Goal: Check status: Check status

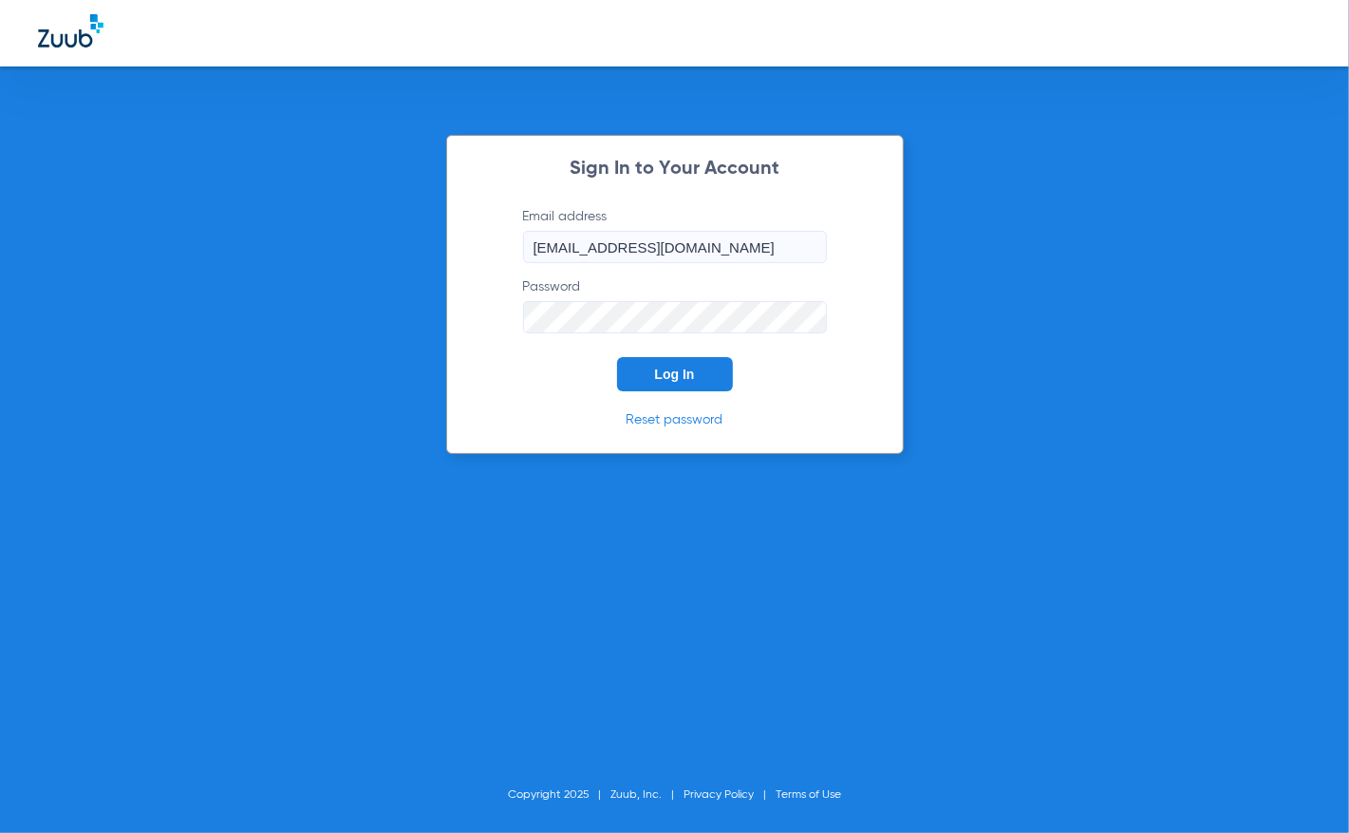
click at [679, 380] on button "Log In" at bounding box center [675, 374] width 116 height 34
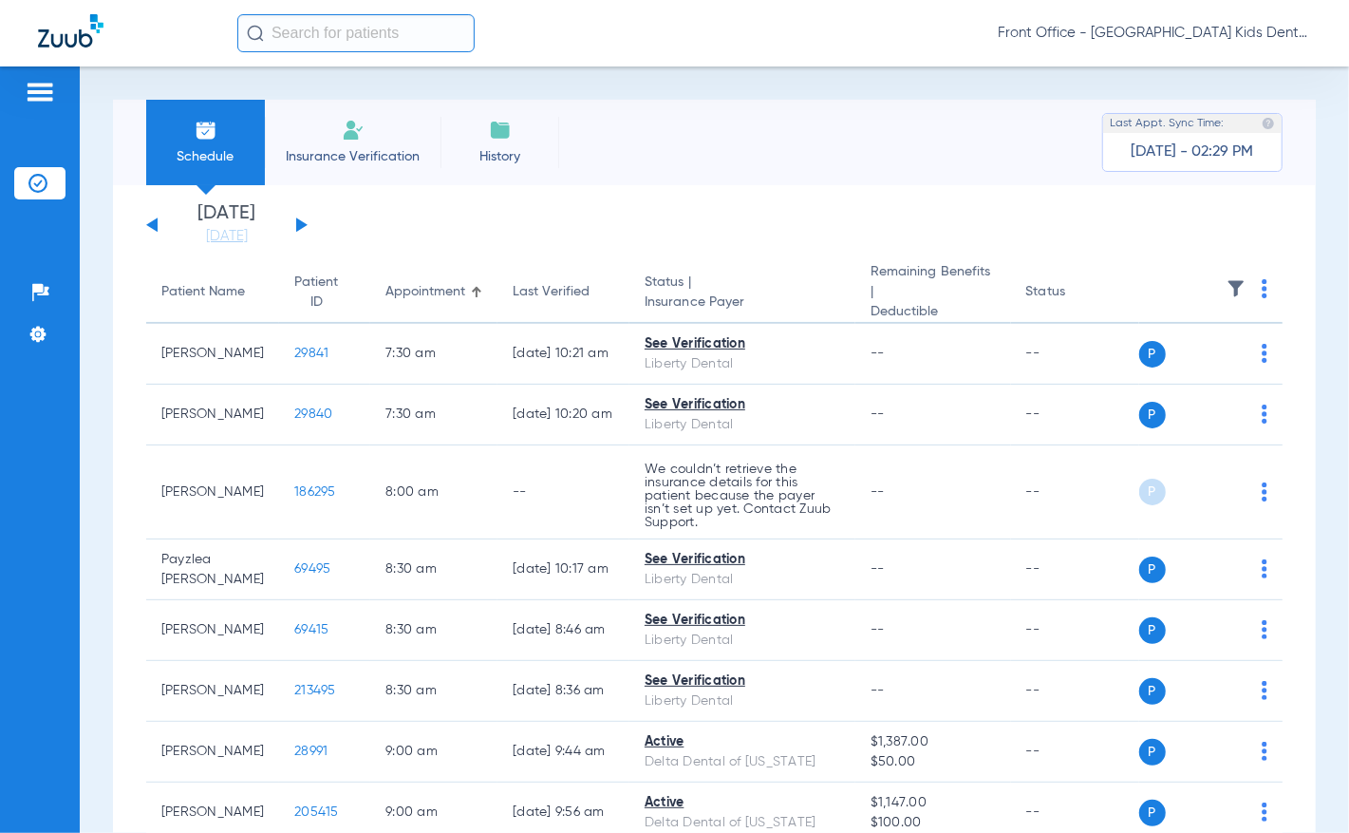
click at [237, 217] on li "[DATE] [DATE]" at bounding box center [227, 225] width 114 height 42
click at [236, 236] on link "[DATE]" at bounding box center [227, 236] width 114 height 19
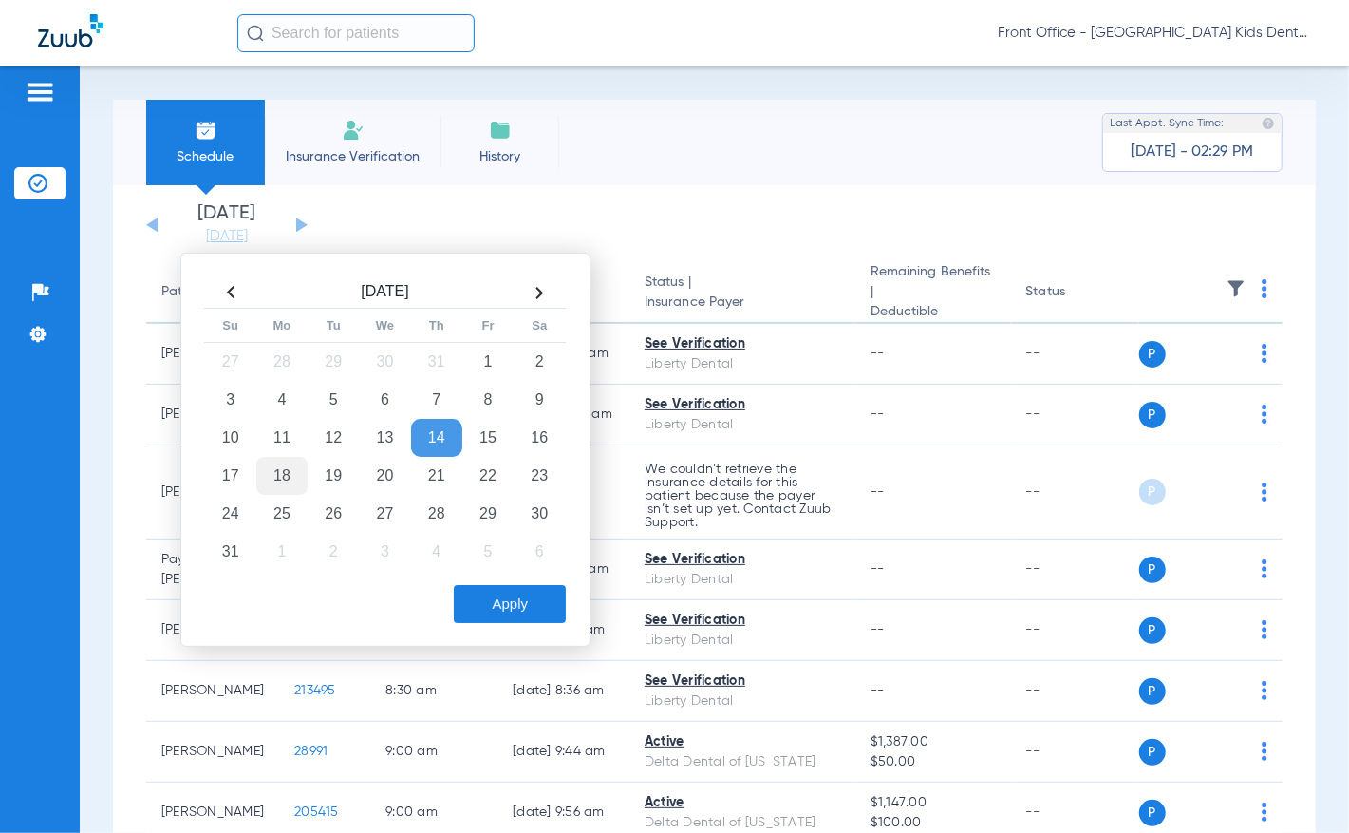
click at [279, 478] on td "18" at bounding box center [281, 476] width 51 height 38
click at [515, 598] on button "Apply" at bounding box center [510, 604] width 112 height 38
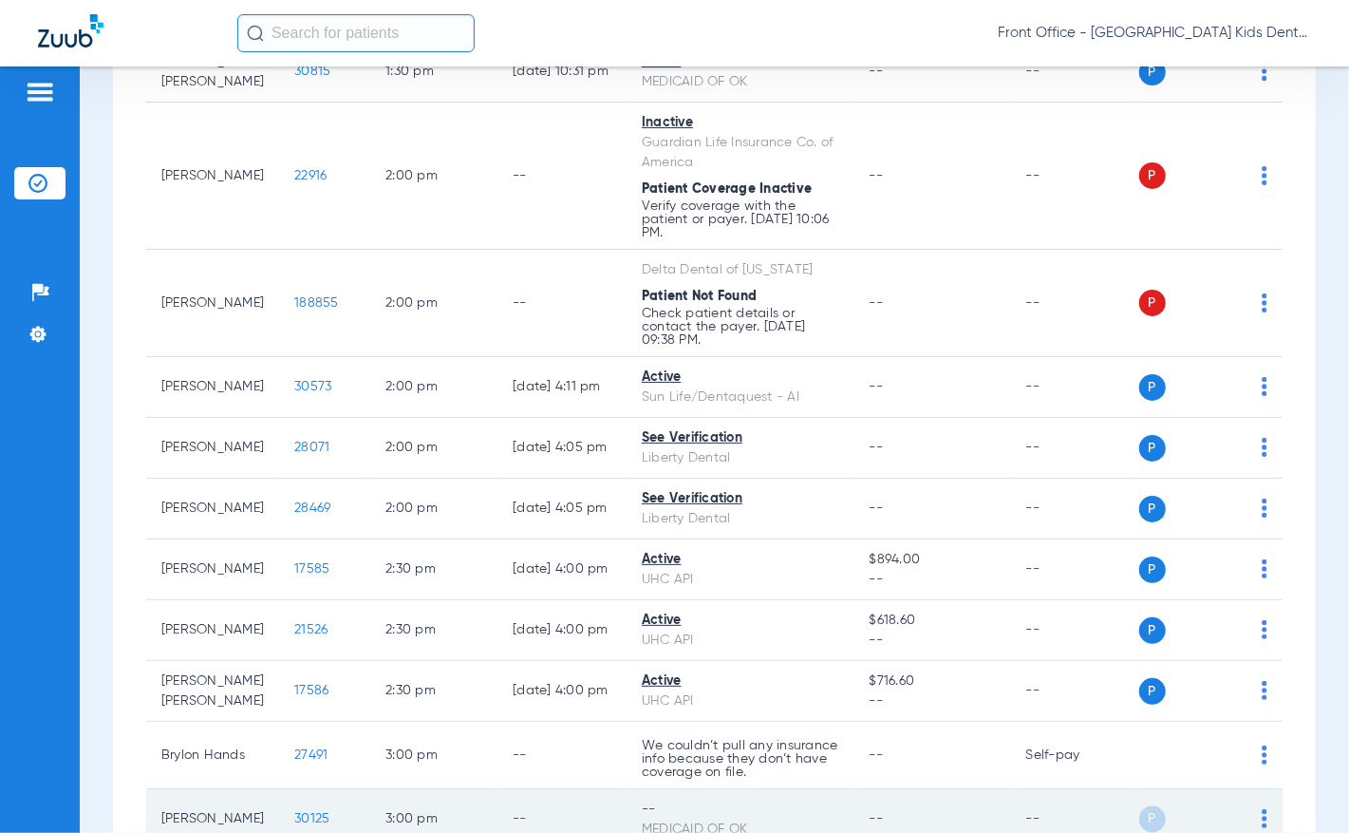
scroll to position [2110, 0]
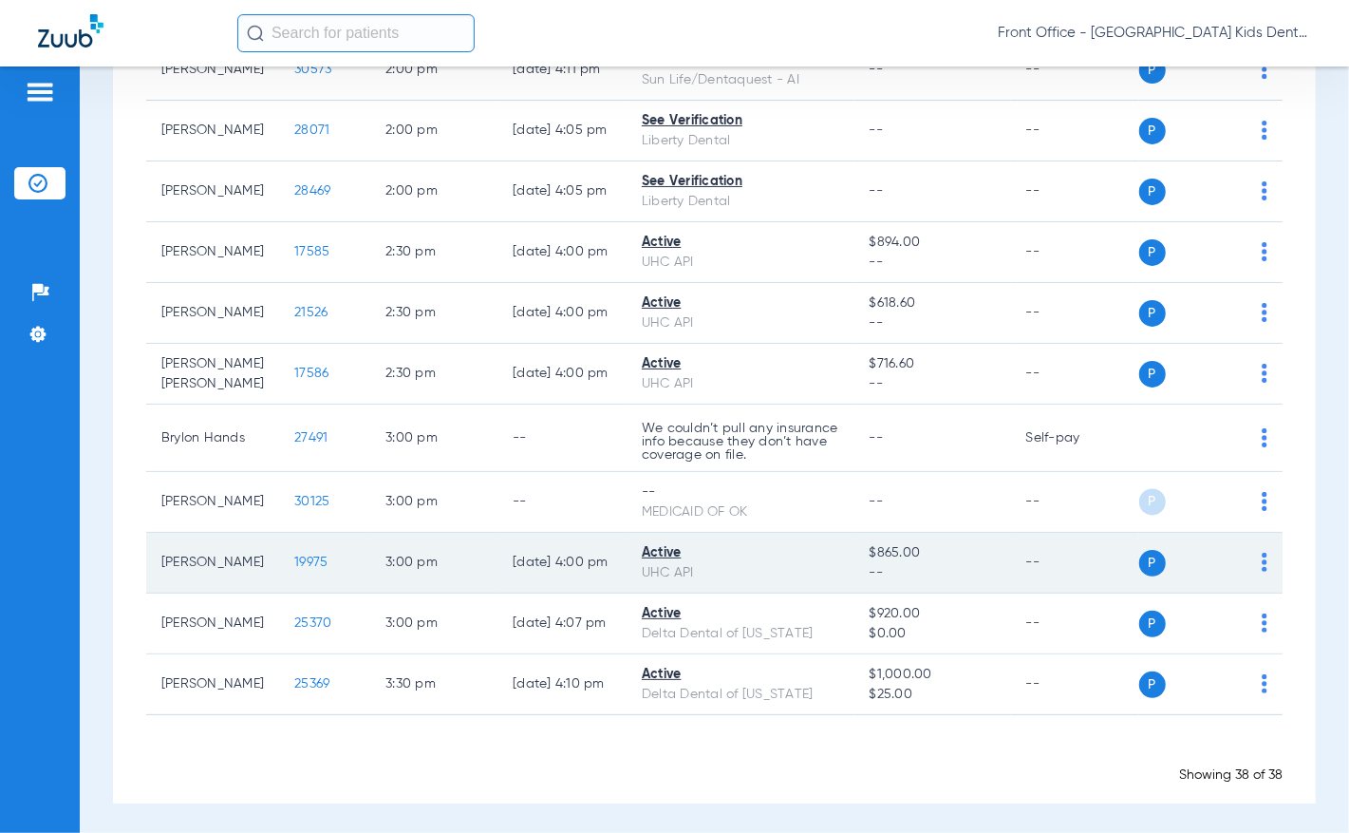
click at [294, 564] on span "19975" at bounding box center [310, 561] width 33 height 13
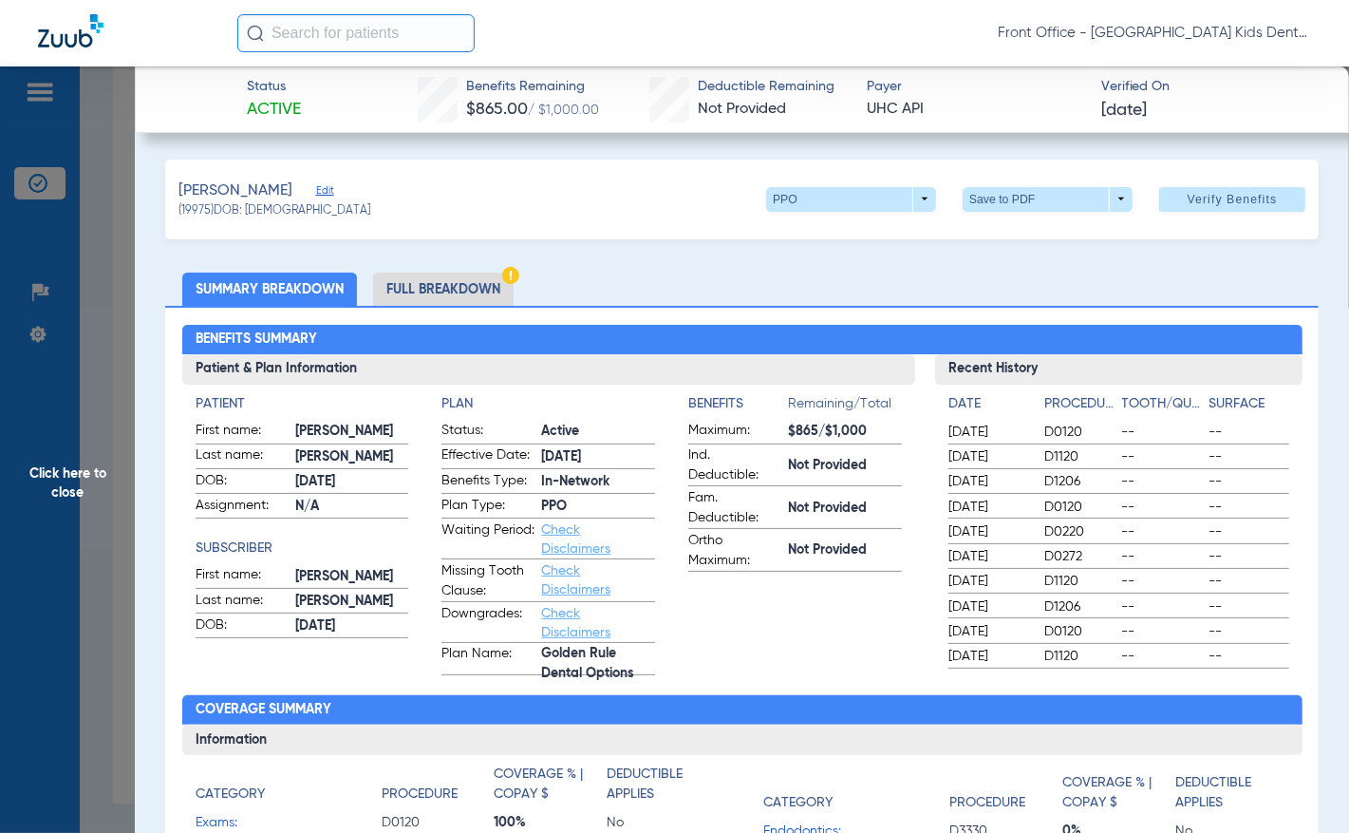
click at [442, 283] on li "Full Breakdown" at bounding box center [443, 288] width 140 height 33
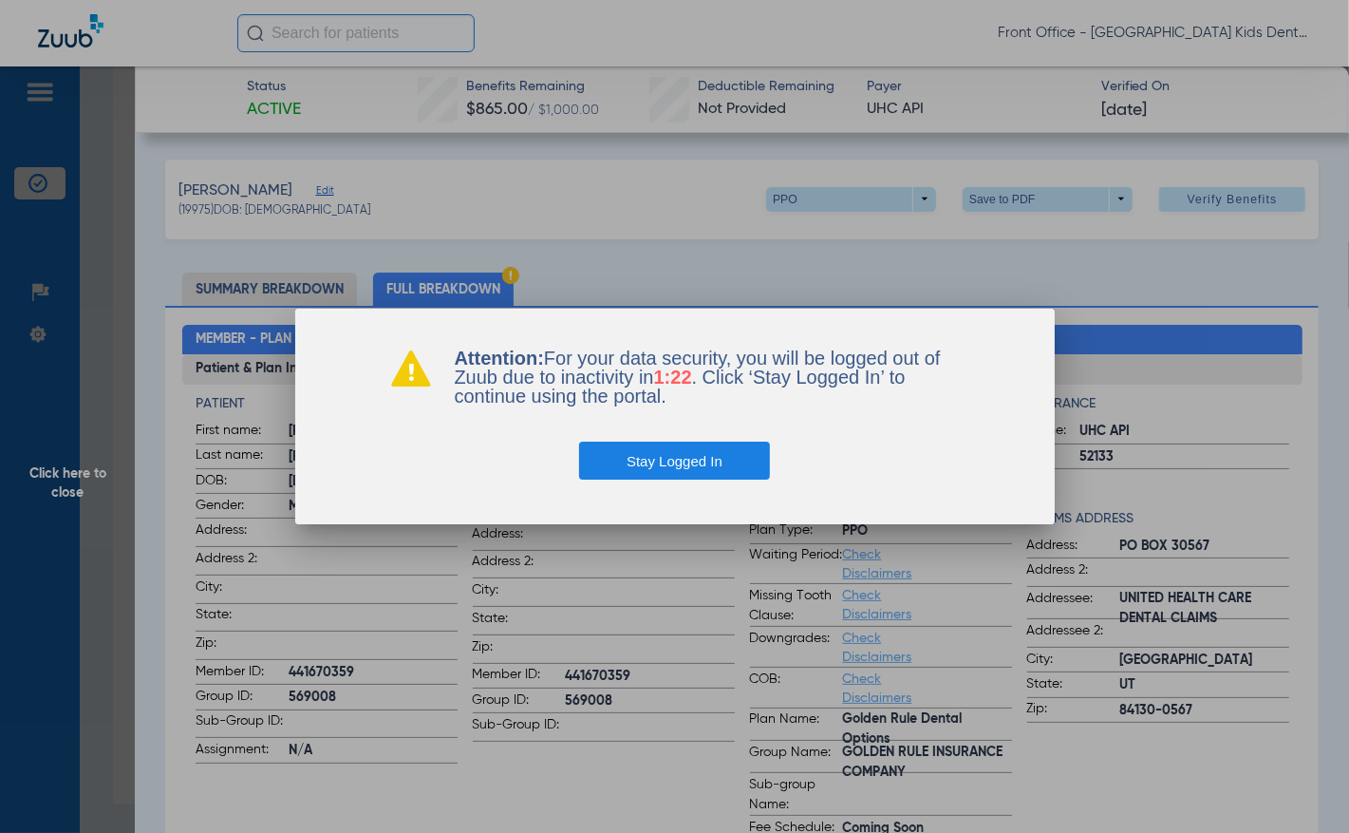
click at [688, 458] on button "Stay Logged In" at bounding box center [674, 460] width 191 height 38
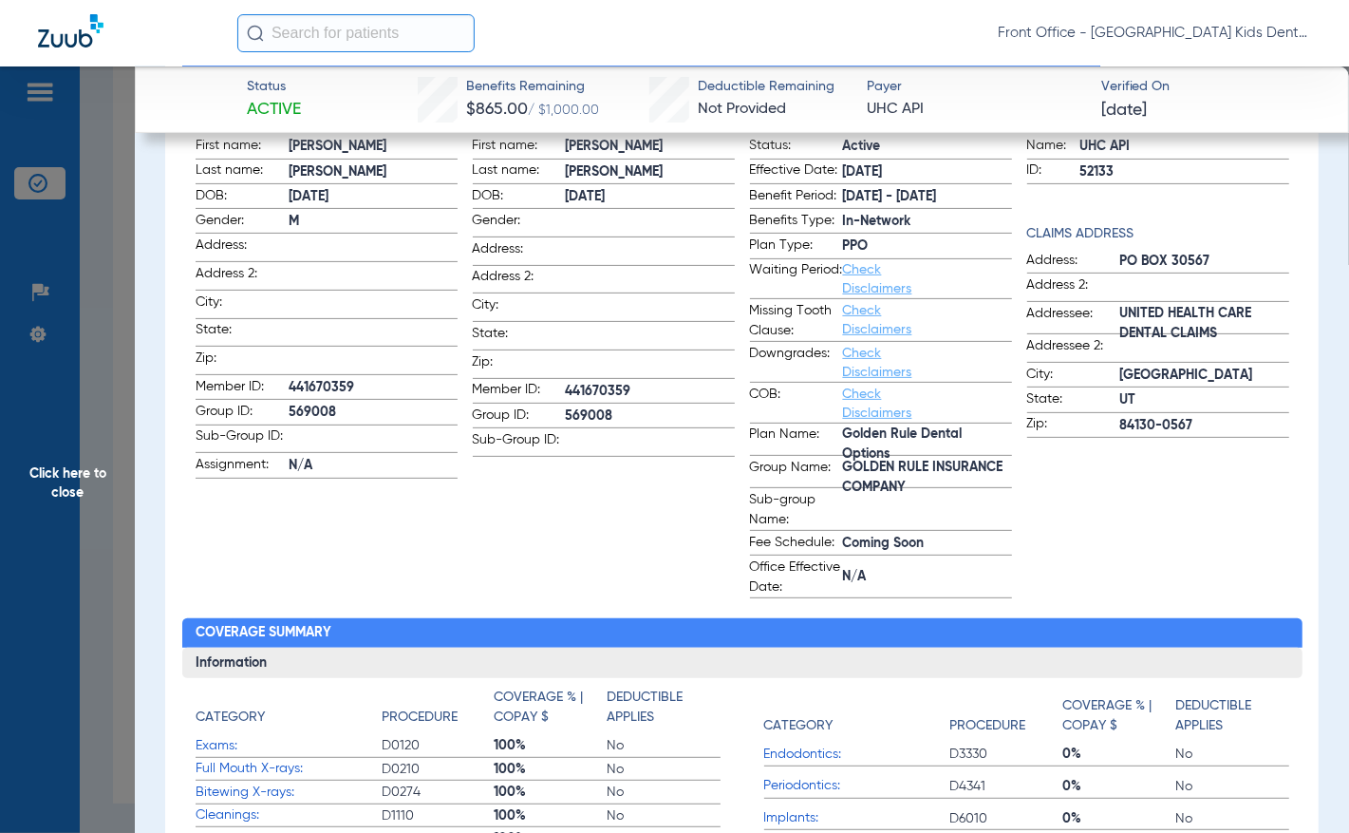
scroll to position [0, 0]
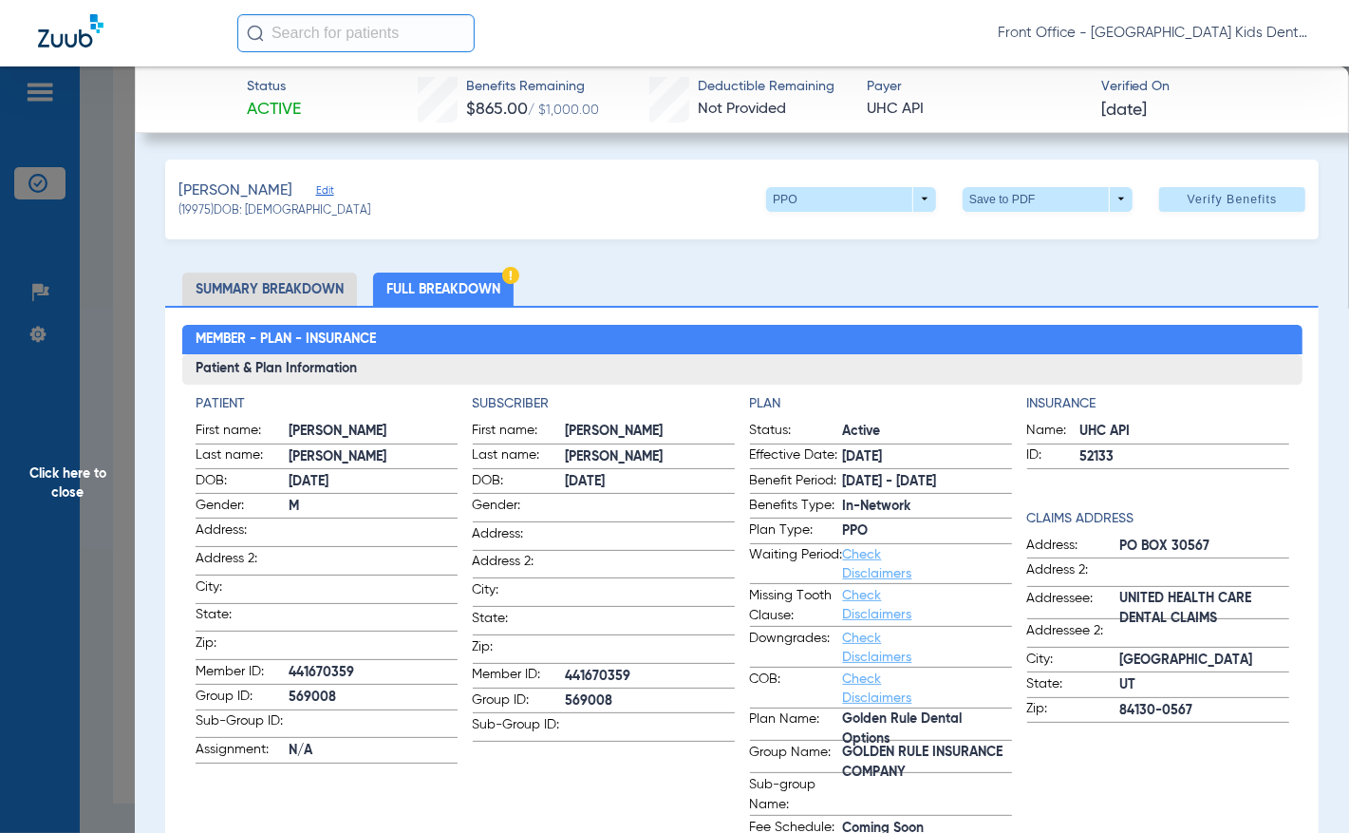
click at [81, 485] on span "Click here to close" at bounding box center [67, 482] width 135 height 833
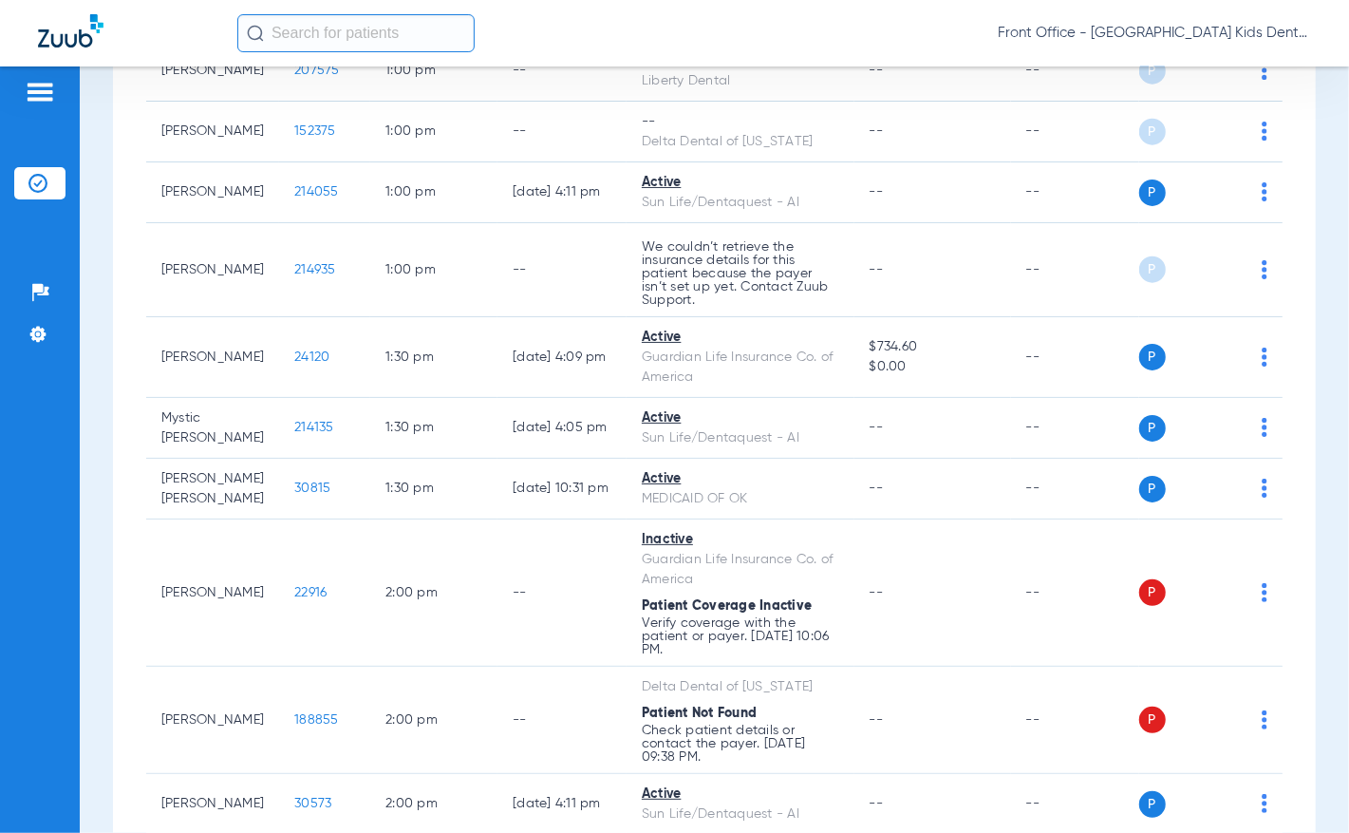
scroll to position [1351, 0]
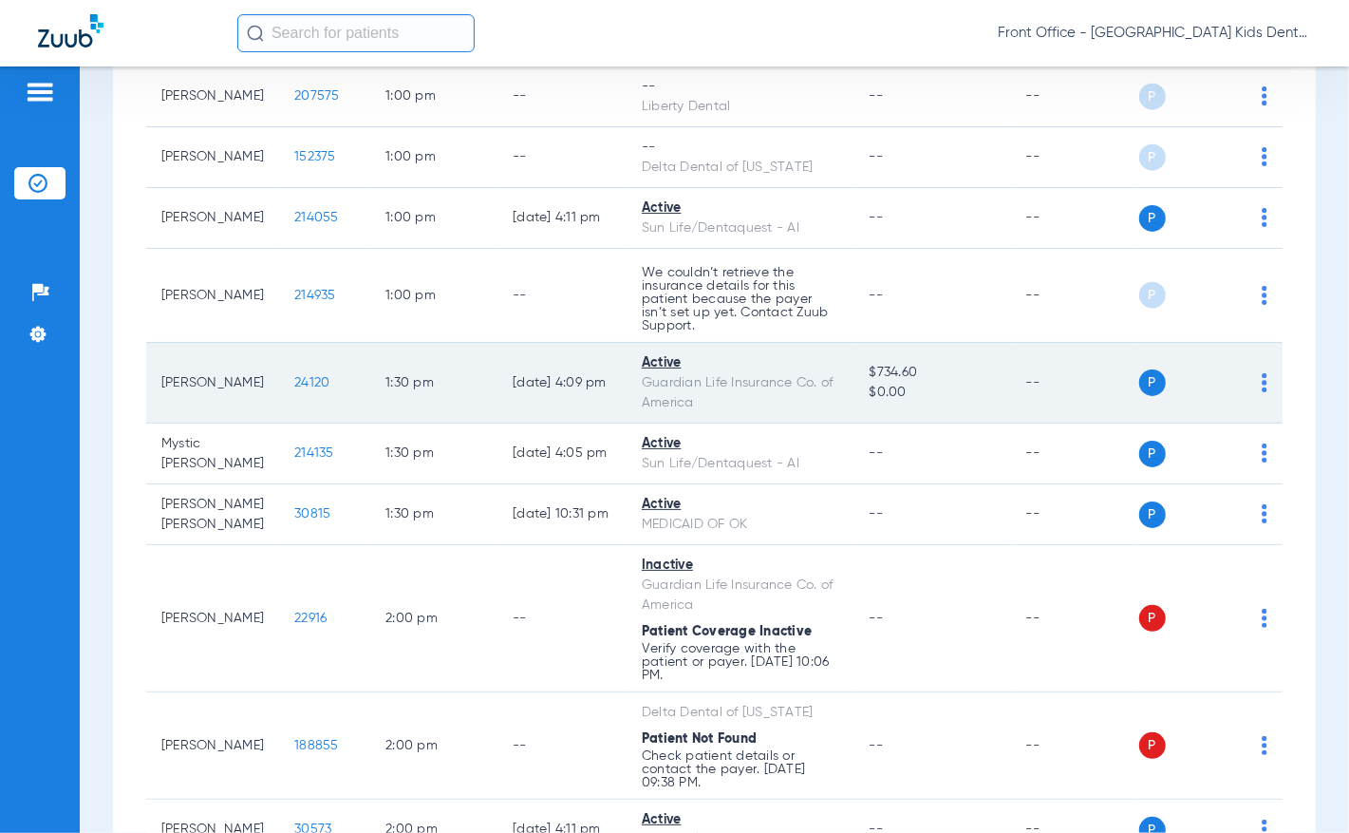
click at [296, 379] on span "24120" at bounding box center [311, 382] width 35 height 13
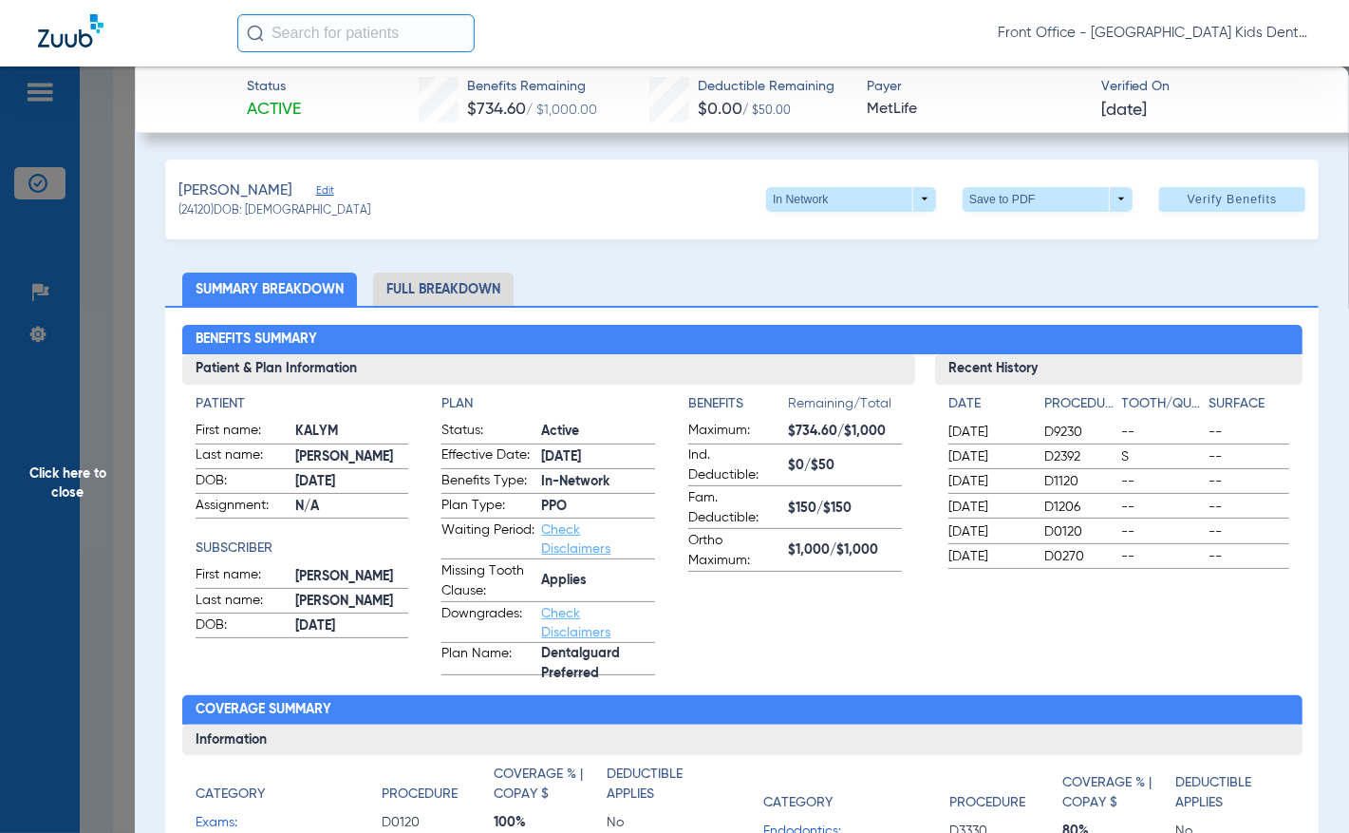
click at [434, 288] on li "Full Breakdown" at bounding box center [443, 288] width 140 height 33
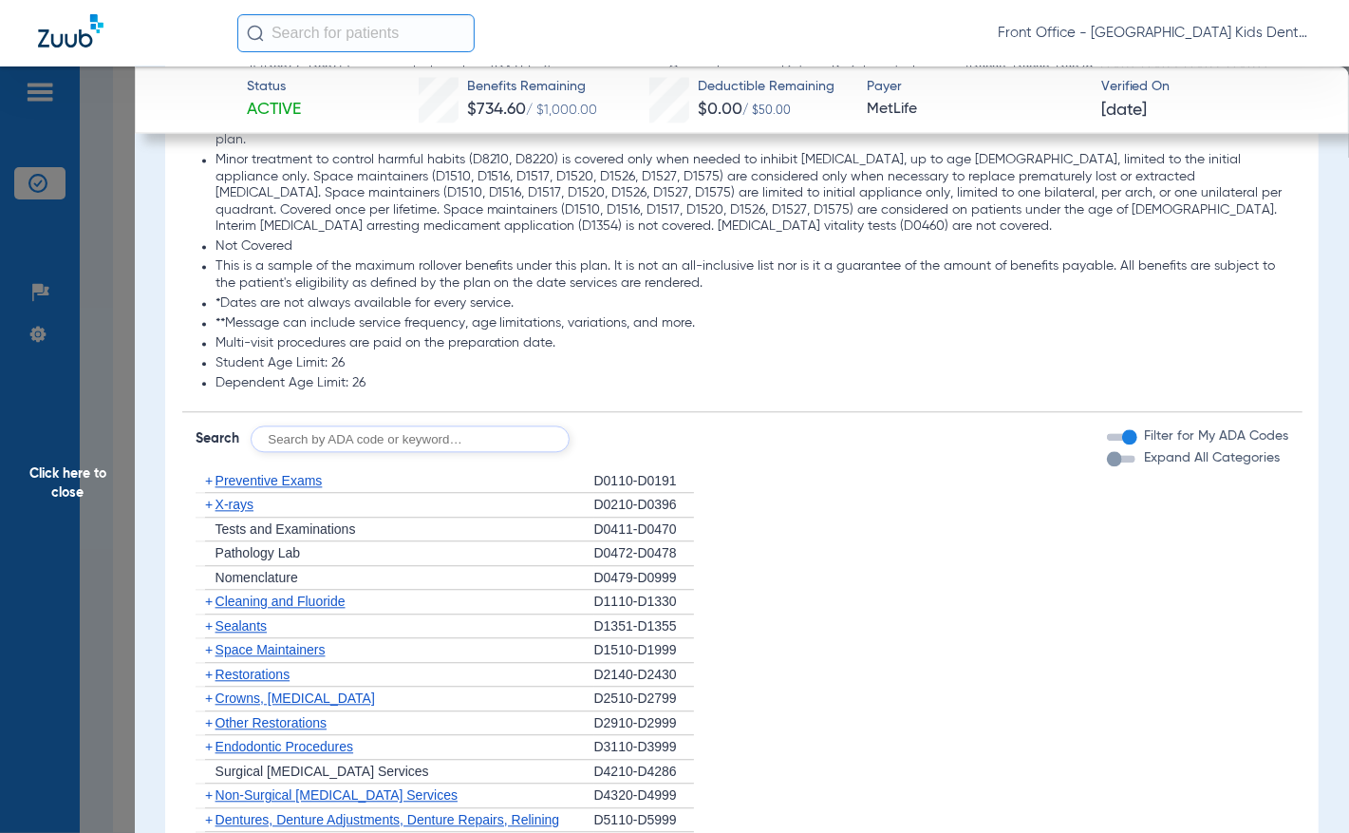
scroll to position [2658, 0]
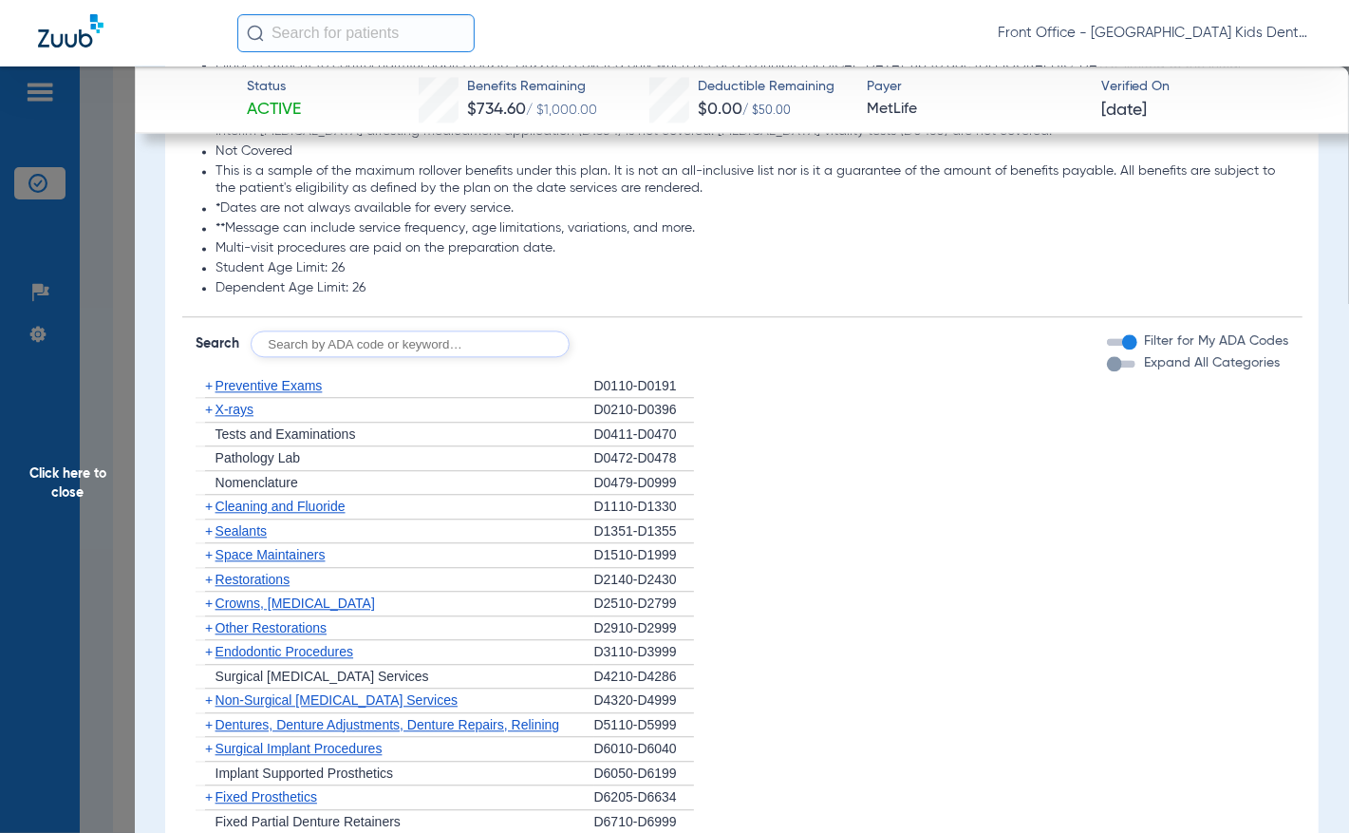
click at [231, 413] on span "X-rays" at bounding box center [234, 409] width 38 height 15
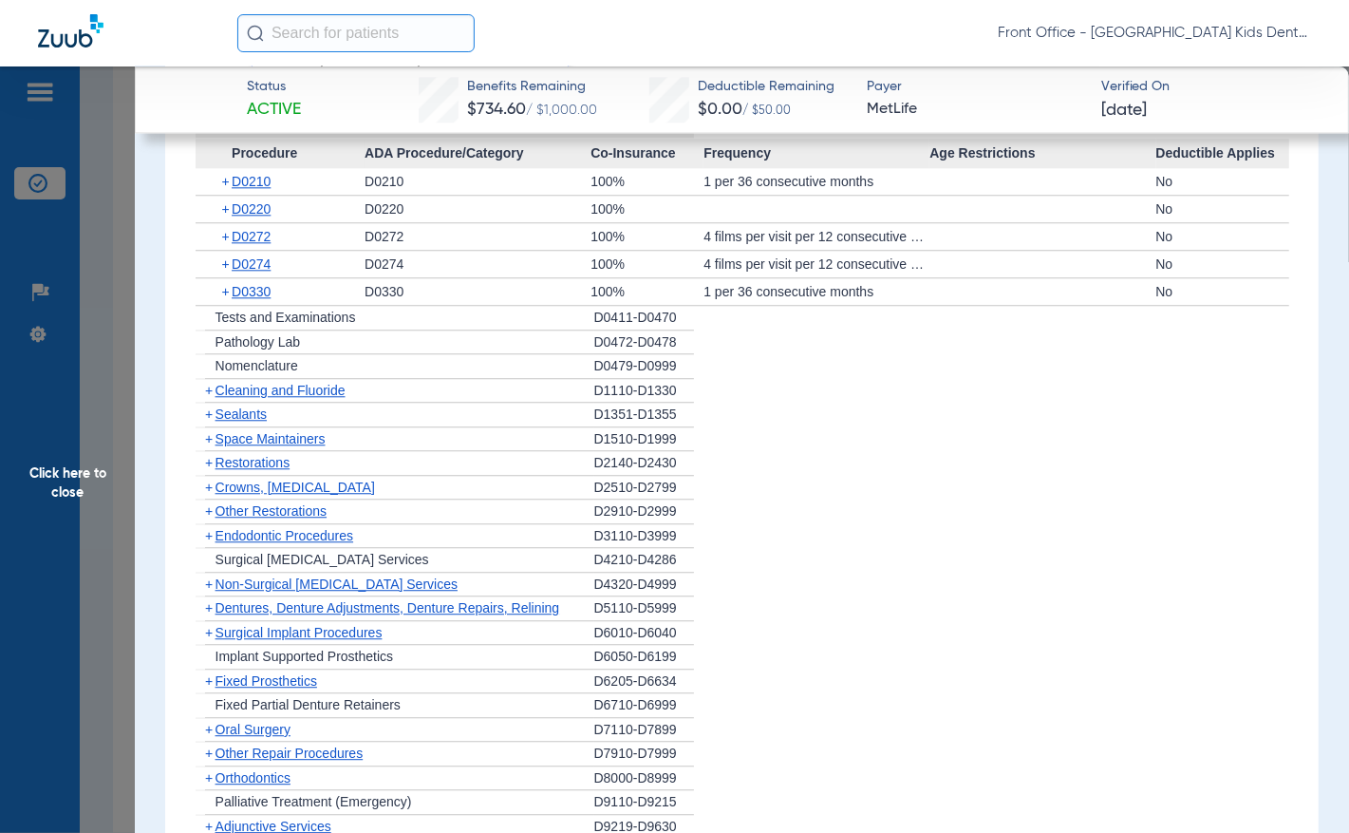
scroll to position [2942, 0]
click at [272, 391] on span "Cleaning and Fluoride" at bounding box center [280, 389] width 130 height 15
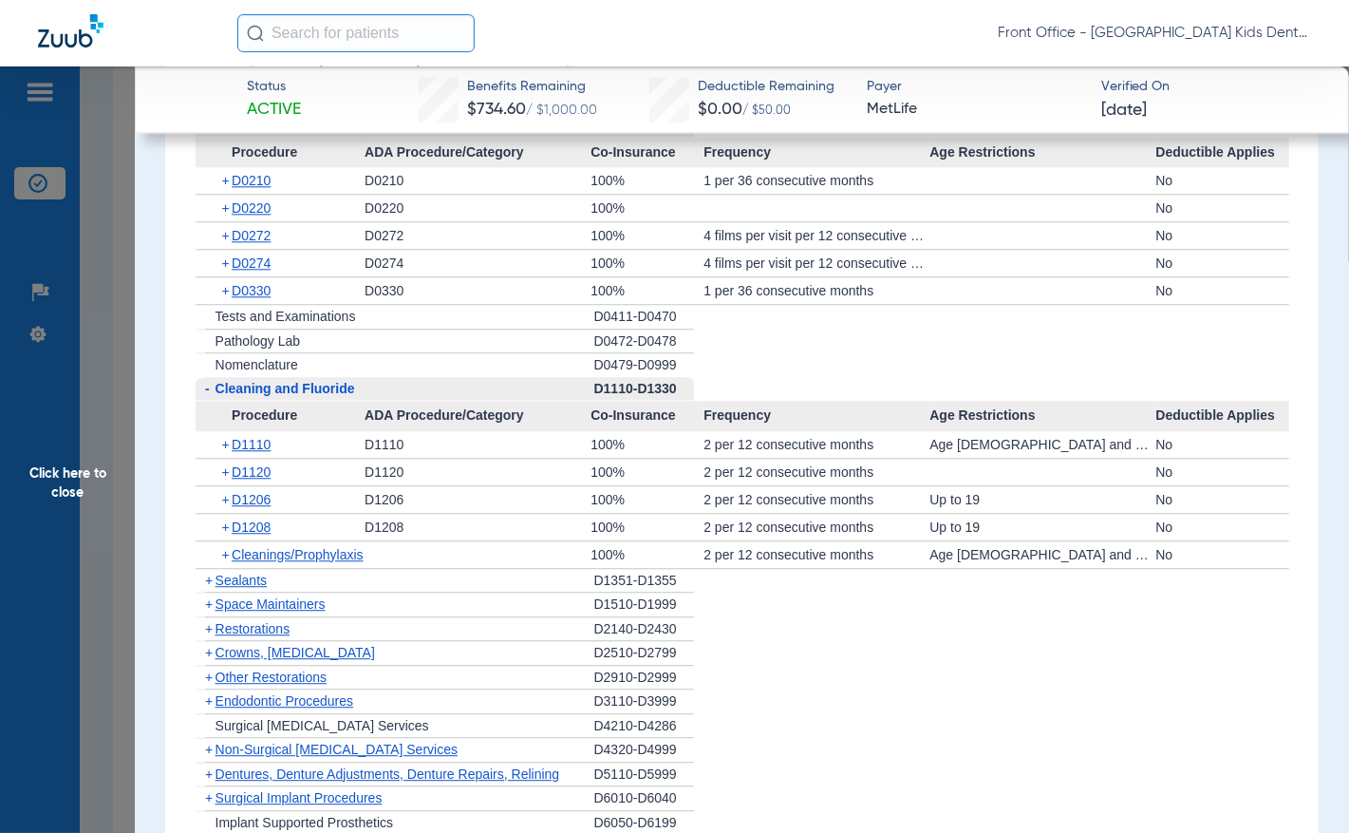
scroll to position [2848, 0]
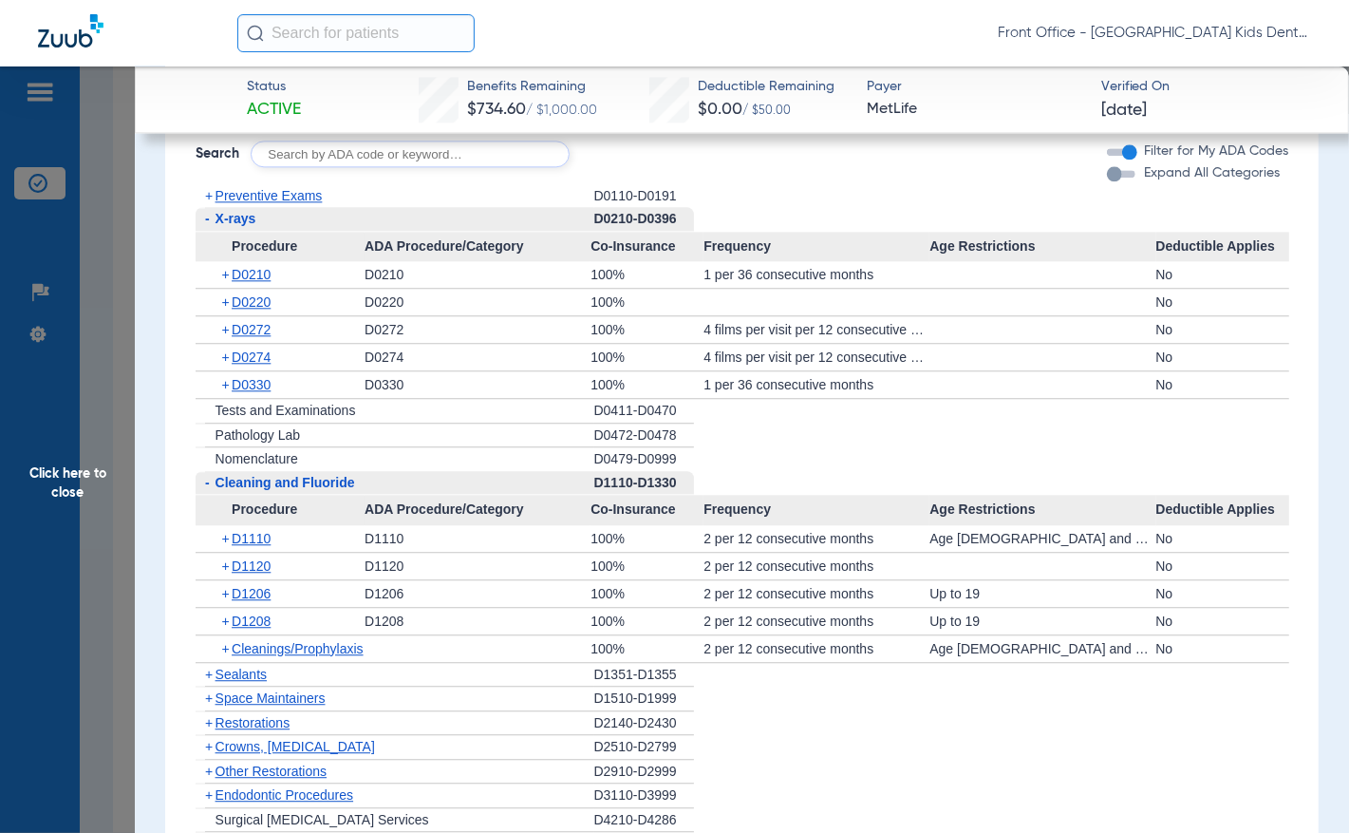
click at [83, 478] on span "Click here to close" at bounding box center [67, 482] width 135 height 833
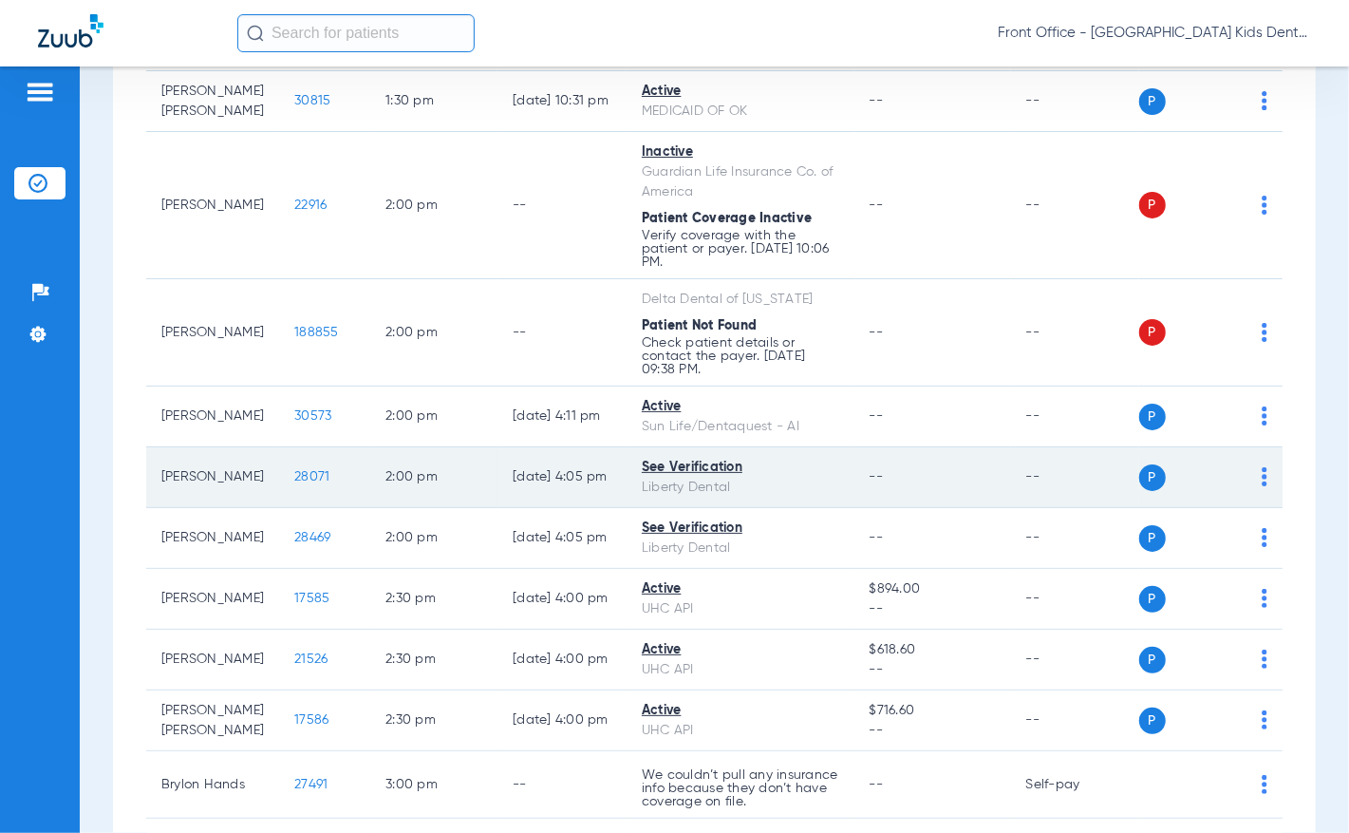
scroll to position [1731, 0]
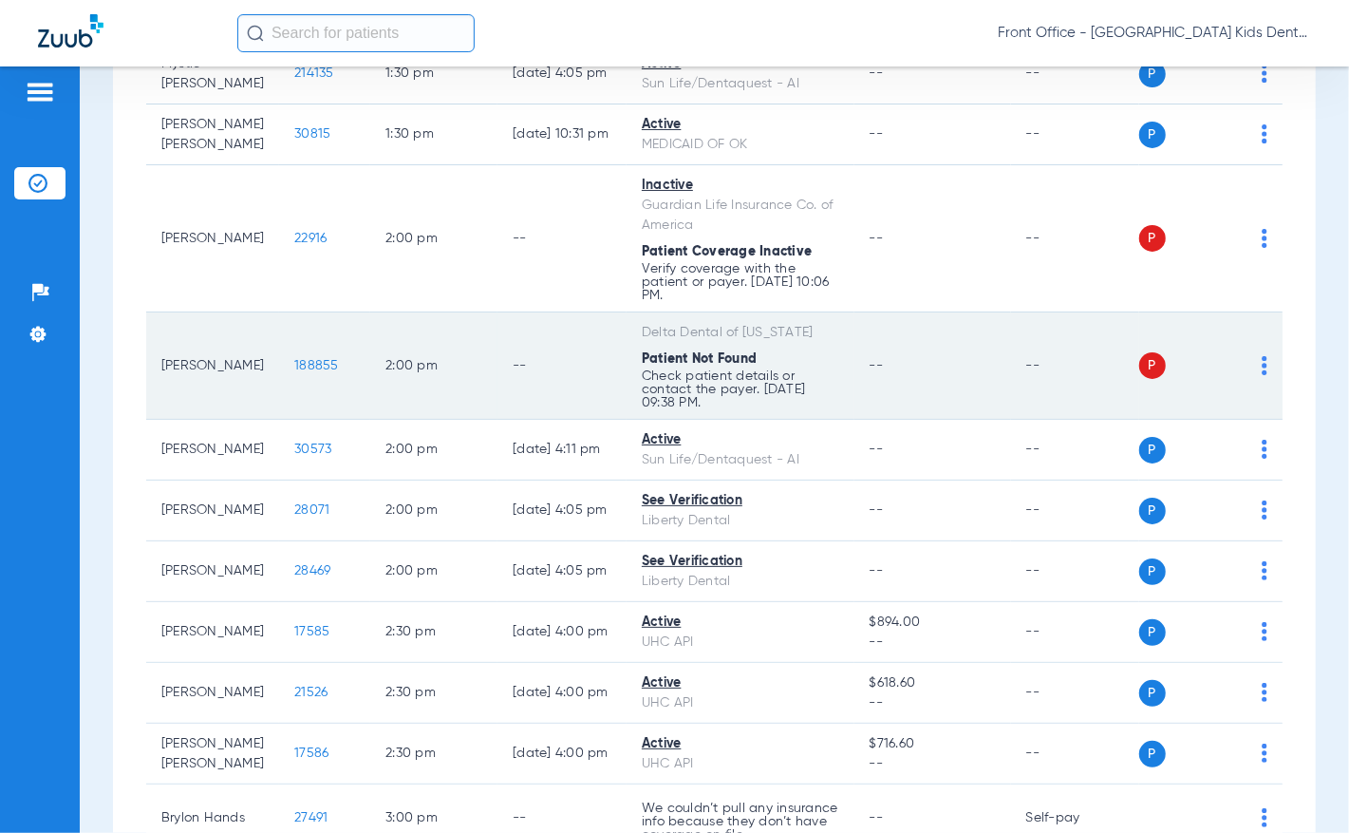
click at [294, 360] on span "188855" at bounding box center [316, 365] width 45 height 13
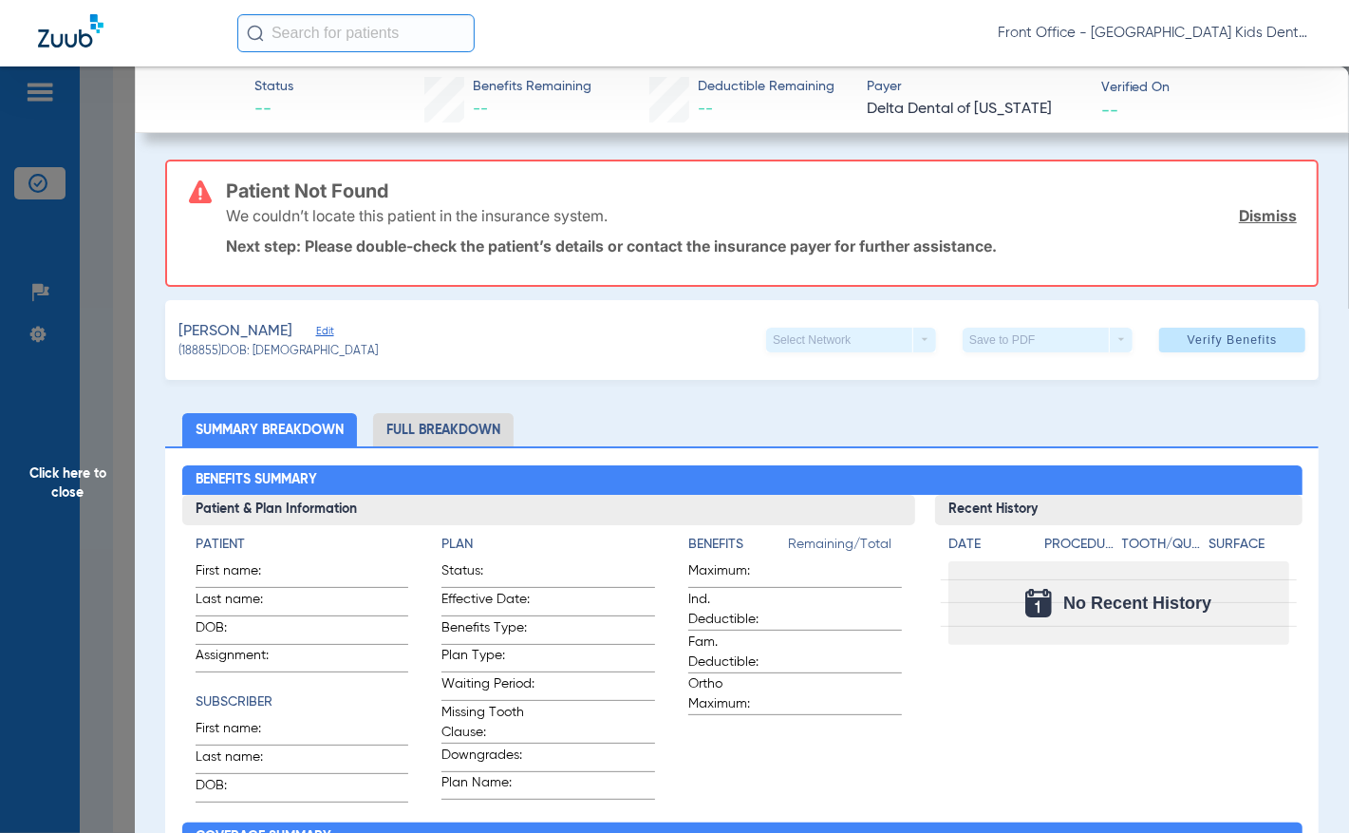
click at [60, 478] on span "Click here to close" at bounding box center [67, 482] width 135 height 833
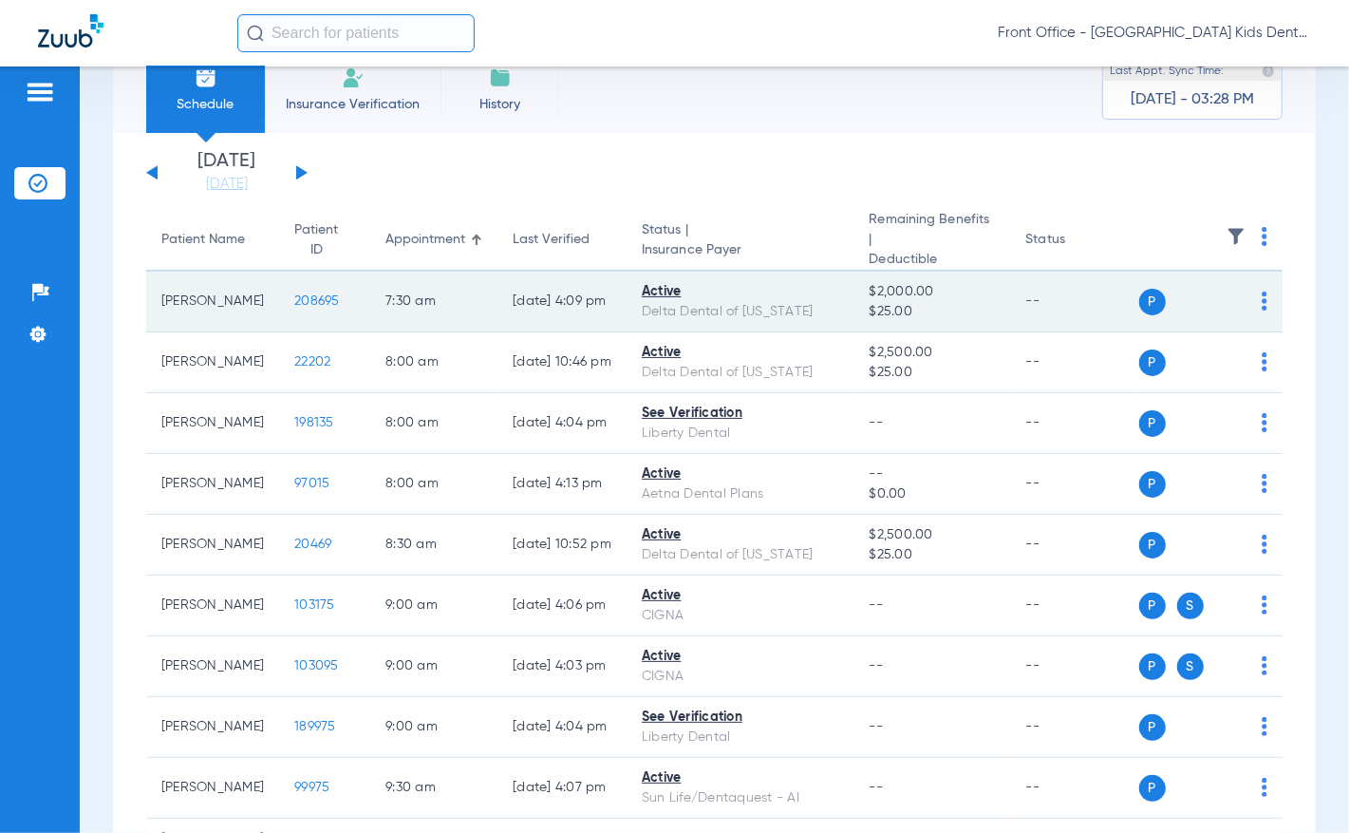
scroll to position [0, 0]
